Goal: Information Seeking & Learning: Learn about a topic

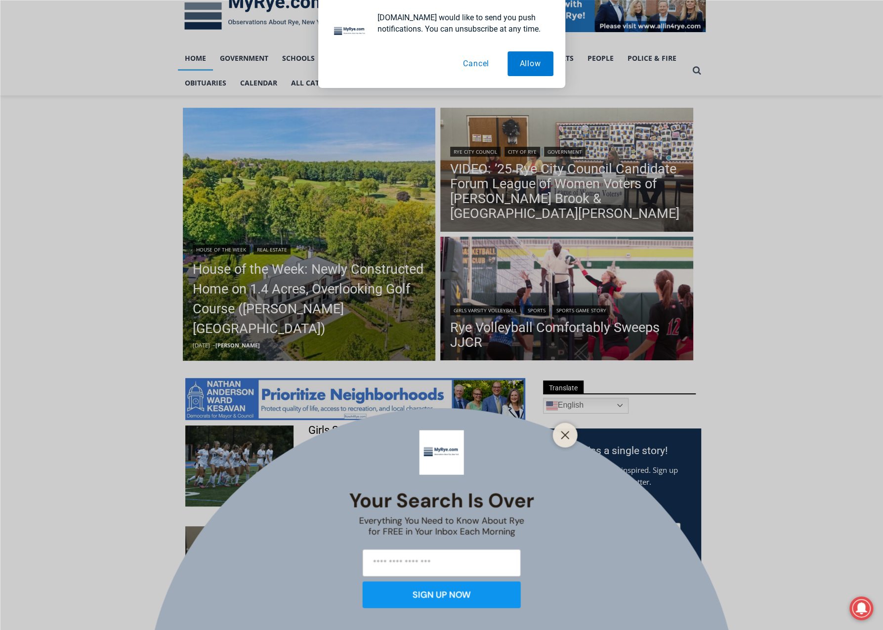
drag, startPoint x: 859, startPoint y: 272, endPoint x: 847, endPoint y: 300, distance: 30.3
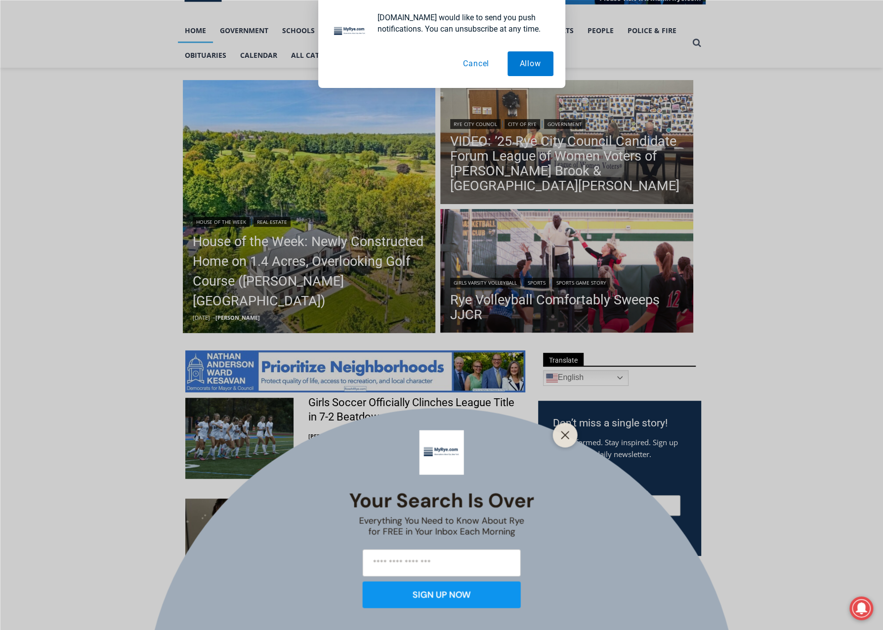
drag, startPoint x: 817, startPoint y: 301, endPoint x: 810, endPoint y: 330, distance: 30.0
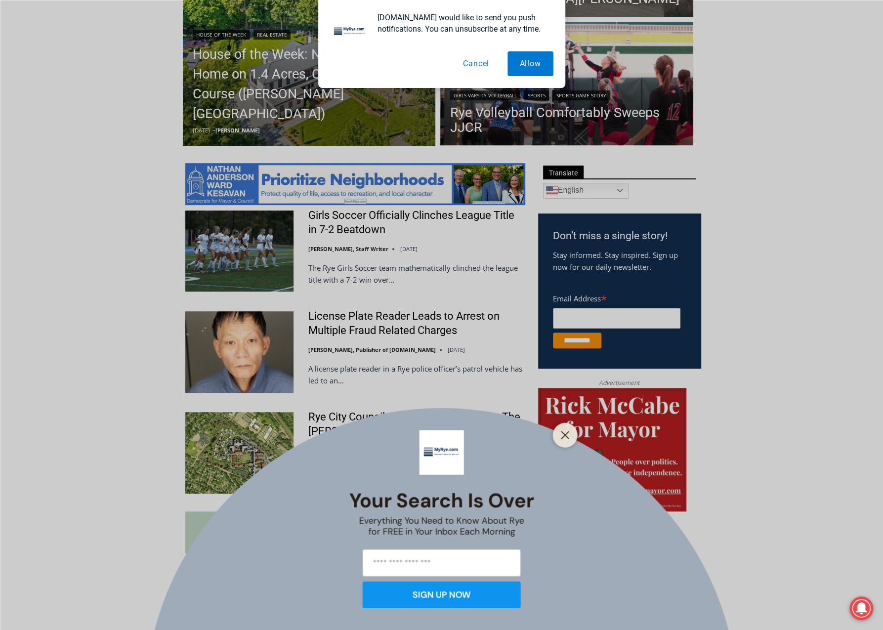
scroll to position [264, 0]
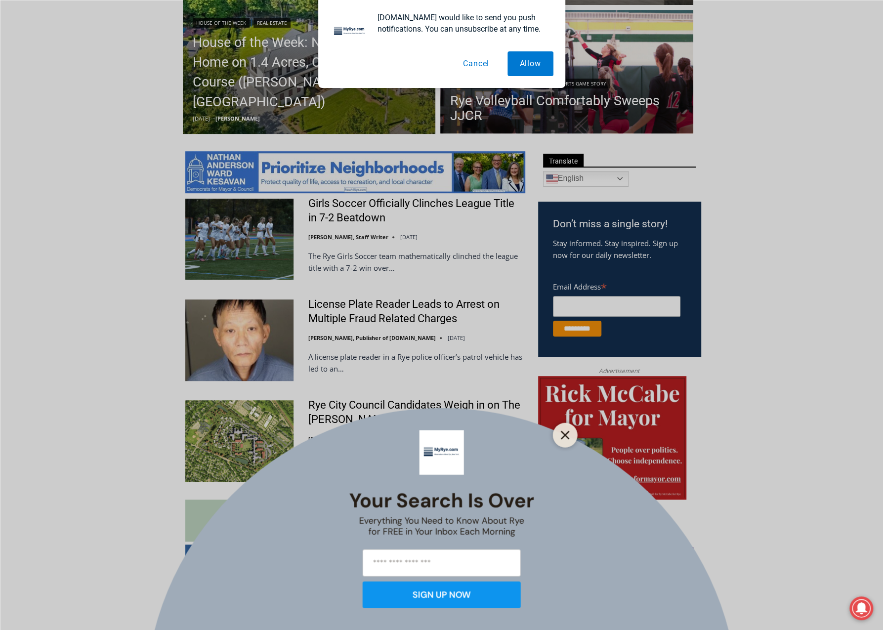
click at [567, 431] on icon "Close" at bounding box center [565, 435] width 9 height 9
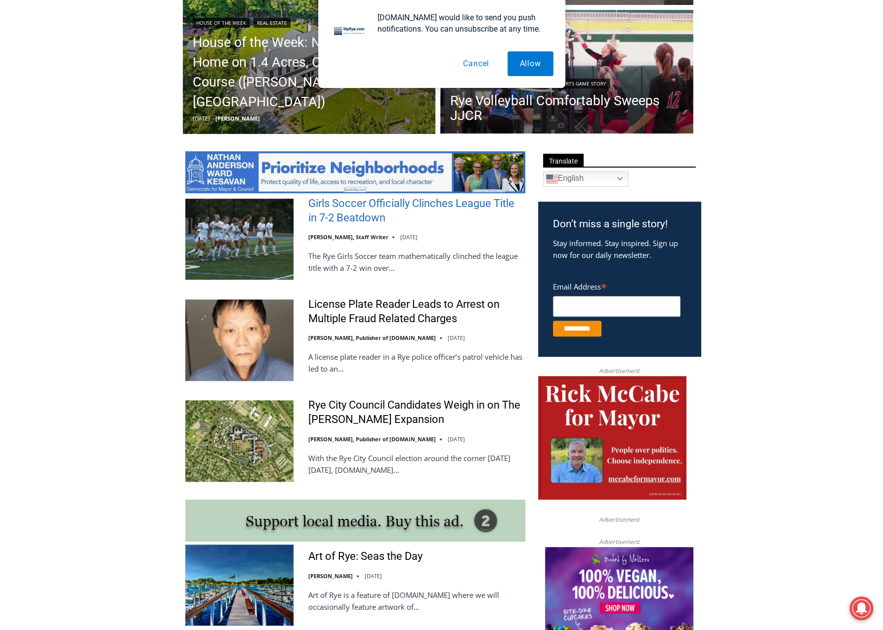
click at [399, 214] on link "Girls Soccer Officially Clinches League Title in 7-2 Beatdown" at bounding box center [416, 211] width 217 height 28
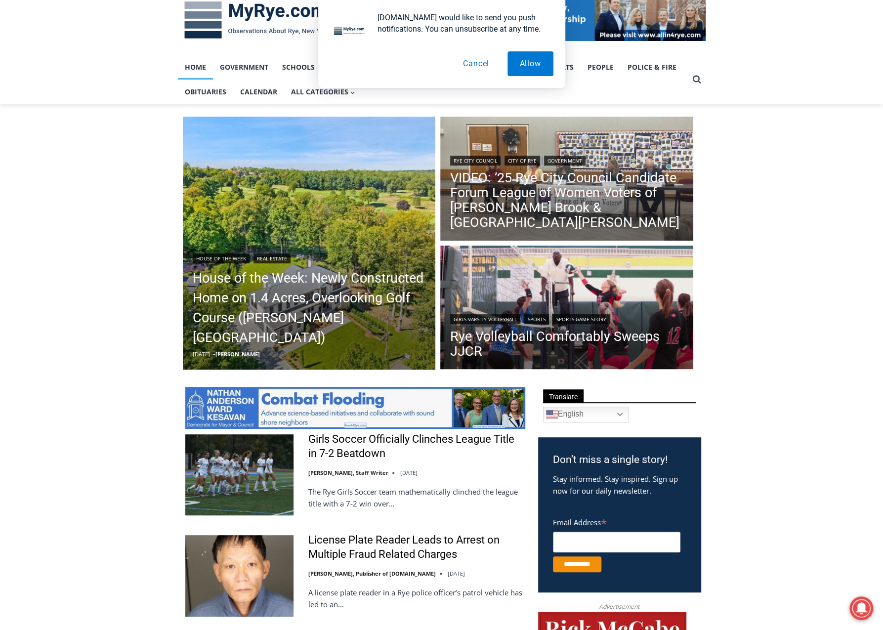
scroll to position [0, 0]
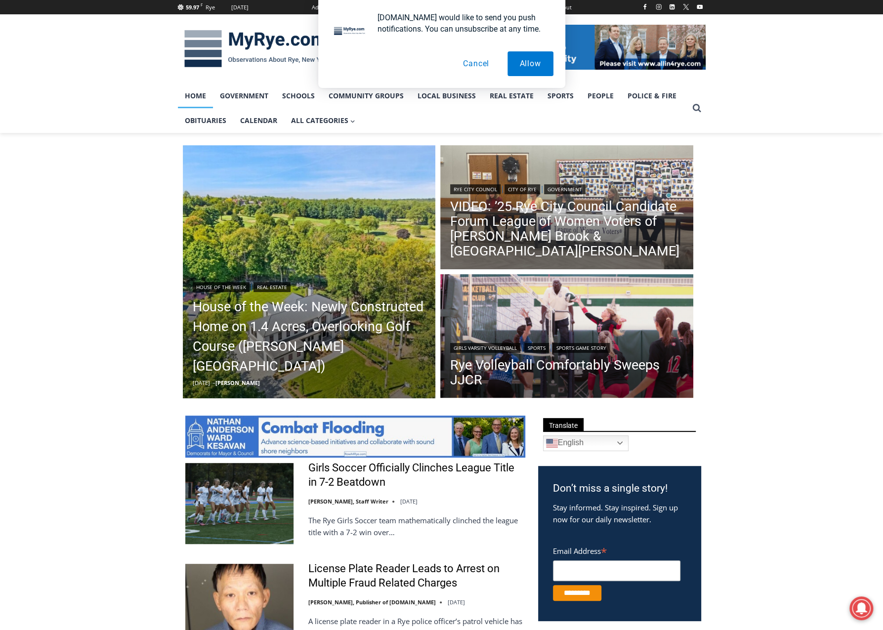
drag, startPoint x: 810, startPoint y: 473, endPoint x: 805, endPoint y: 346, distance: 127.2
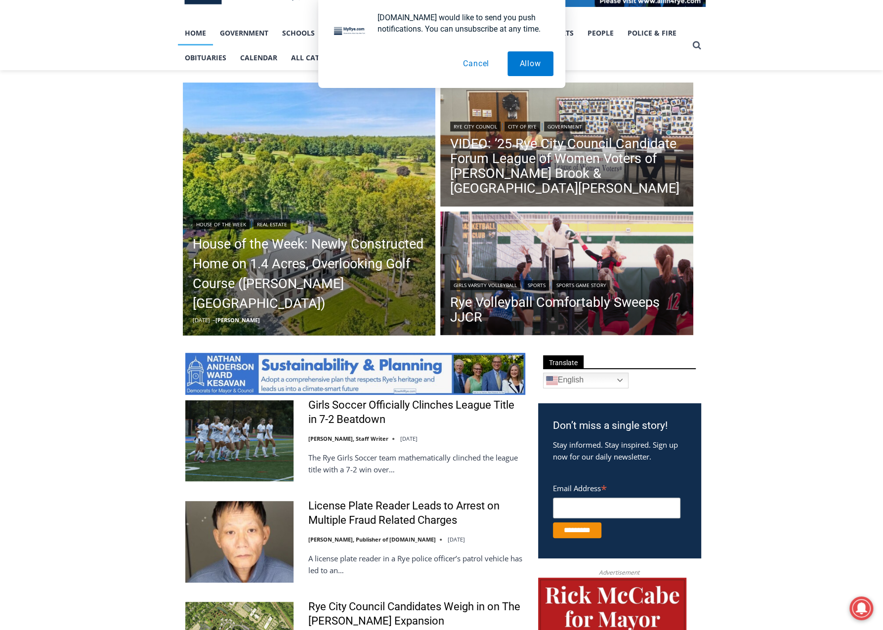
drag, startPoint x: 812, startPoint y: 268, endPoint x: 809, endPoint y: 307, distance: 38.7
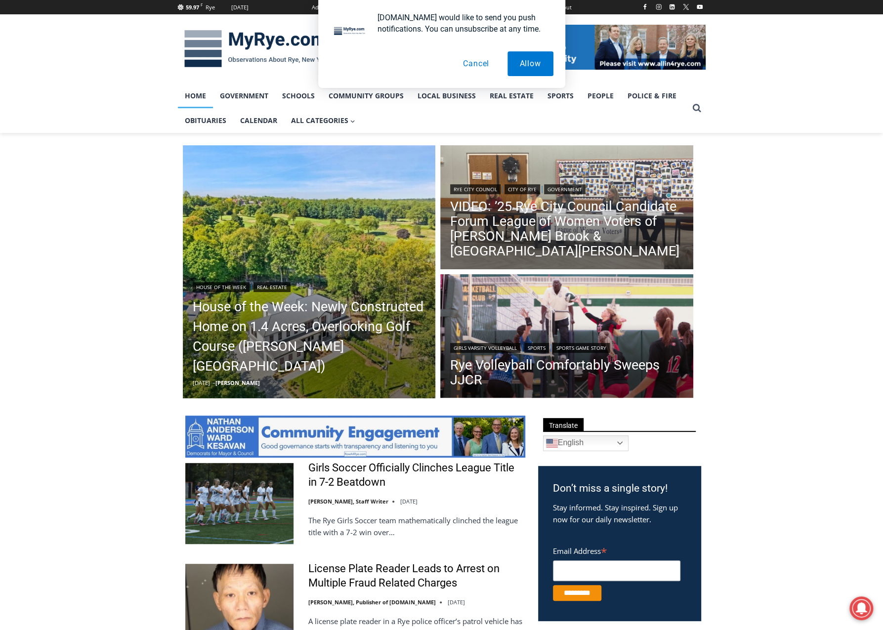
click at [478, 64] on button "Cancel" at bounding box center [476, 63] width 51 height 25
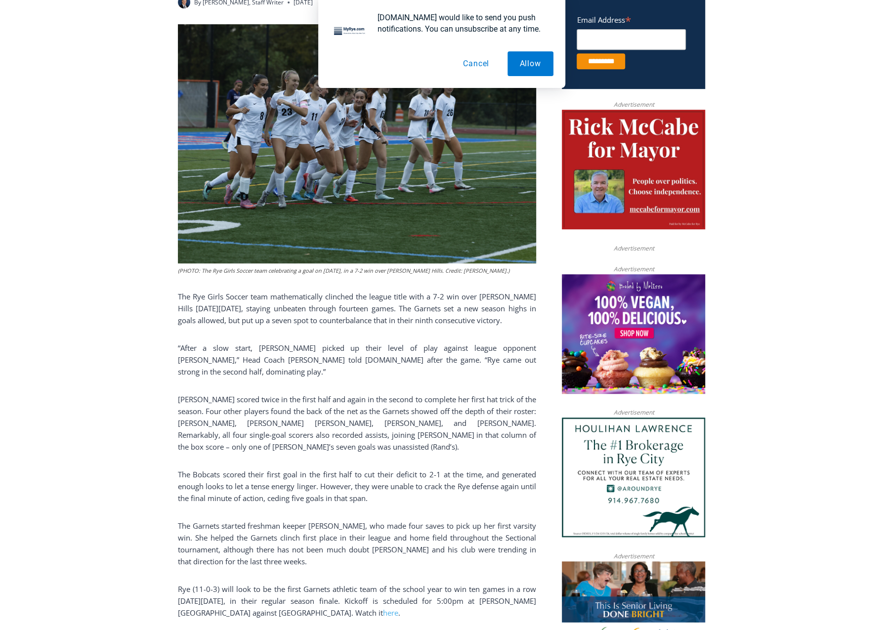
scroll to position [297, 0]
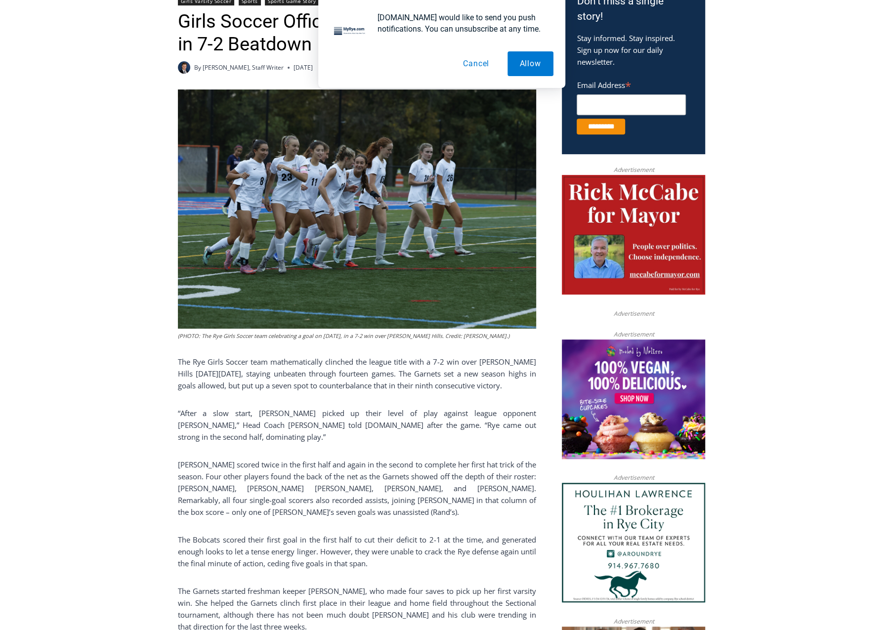
drag, startPoint x: 794, startPoint y: 319, endPoint x: 794, endPoint y: 285, distance: 34.6
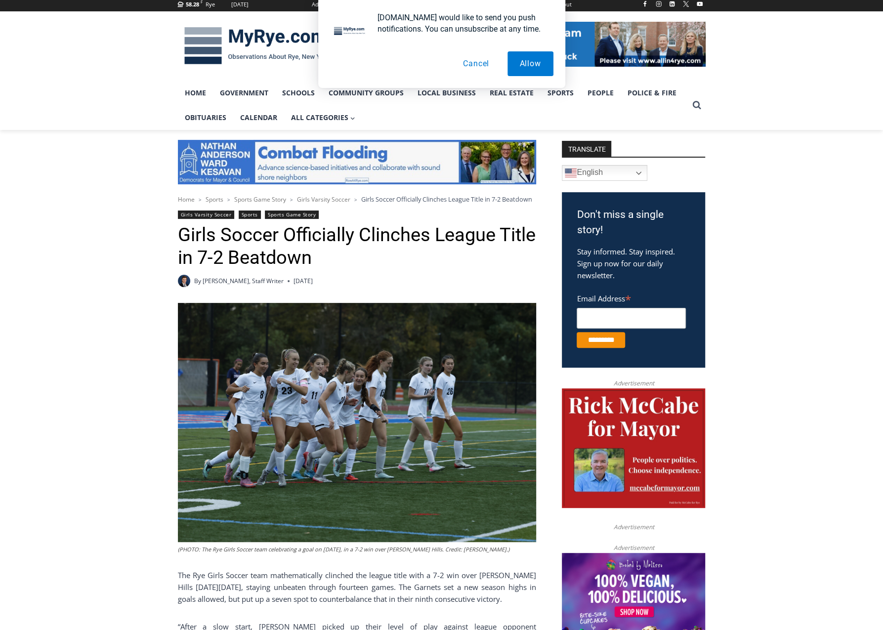
scroll to position [0, 0]
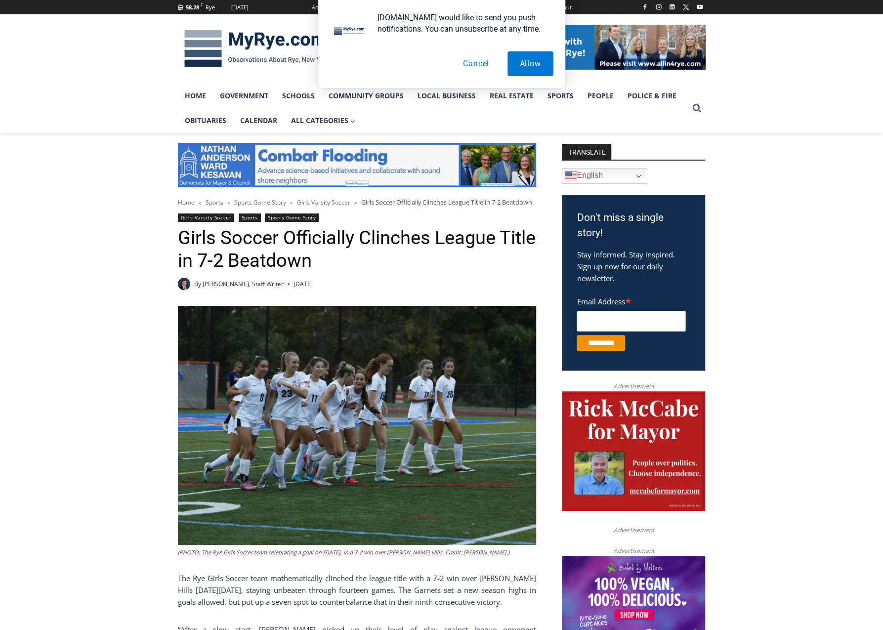
click at [468, 63] on button "Cancel" at bounding box center [476, 63] width 51 height 25
